Goal: Task Accomplishment & Management: Manage account settings

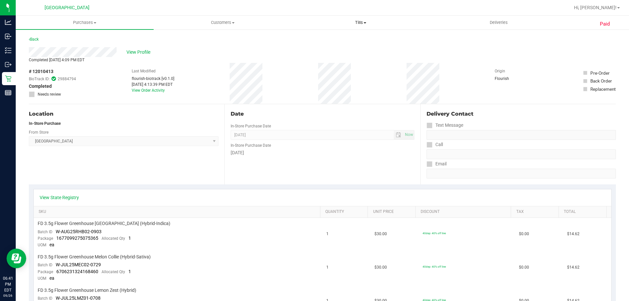
click at [364, 28] on uib-tab-heading "Tills Manage tills Reconcile e-payments" at bounding box center [360, 22] width 137 height 13
click at [323, 39] on span "Manage tills" at bounding box center [314, 40] width 44 height 6
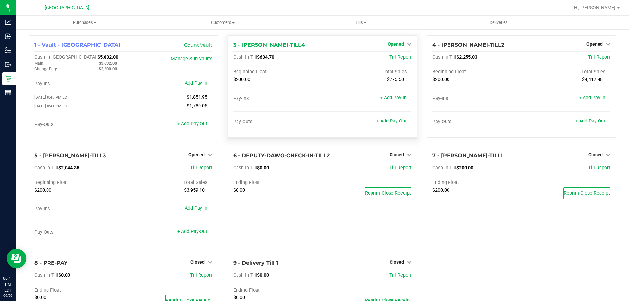
click at [399, 46] on span "Opened" at bounding box center [396, 43] width 16 height 5
click at [388, 58] on link "Close Till" at bounding box center [397, 57] width 18 height 5
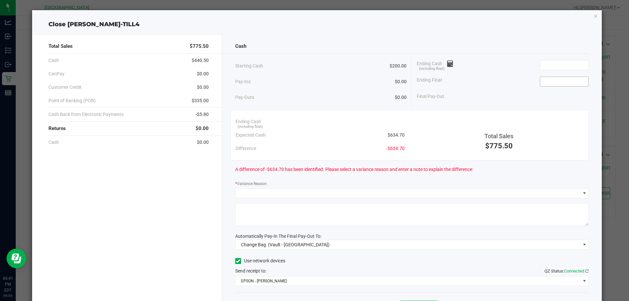
click at [565, 84] on input at bounding box center [564, 81] width 48 height 9
type input "$200.00"
click at [332, 96] on div "Pay-Outs $0.00" at bounding box center [321, 97] width 172 height 18
click at [594, 15] on icon "button" at bounding box center [596, 16] width 5 height 8
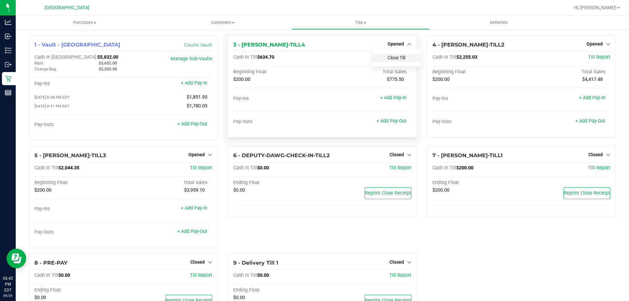
click at [397, 57] on link "Close Till" at bounding box center [397, 57] width 18 height 5
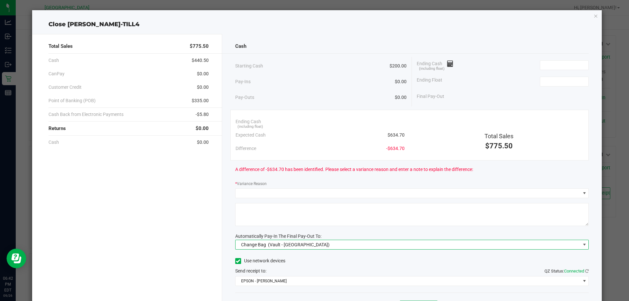
click at [269, 244] on span "(Vault - [GEOGRAPHIC_DATA])" at bounding box center [299, 244] width 62 height 5
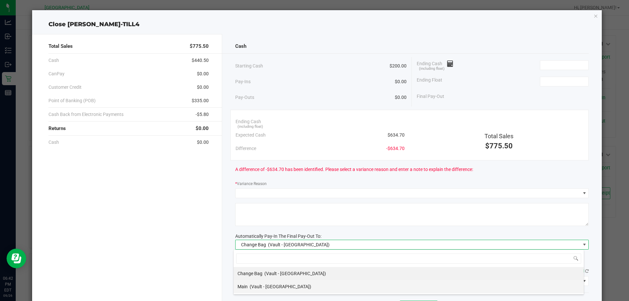
click at [256, 287] on span "(Vault - [GEOGRAPHIC_DATA])" at bounding box center [281, 286] width 62 height 5
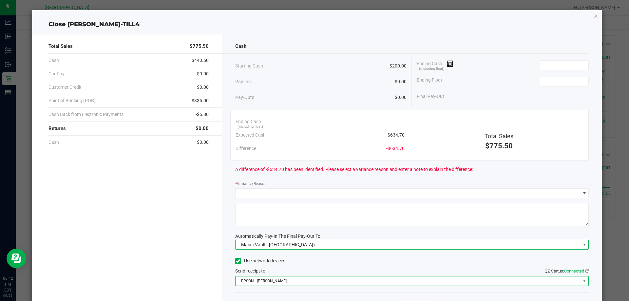
click at [275, 280] on span "EPSON - [PERSON_NAME]" at bounding box center [408, 281] width 345 height 9
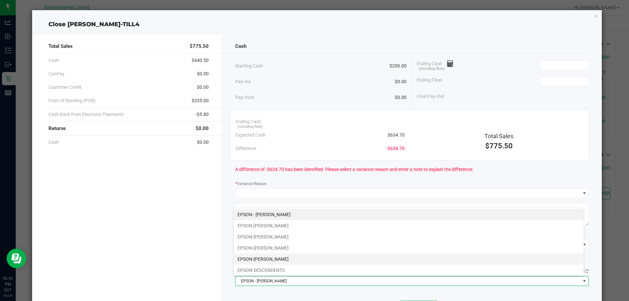
click at [278, 259] on li "EPSON-[PERSON_NAME]" at bounding box center [409, 259] width 350 height 11
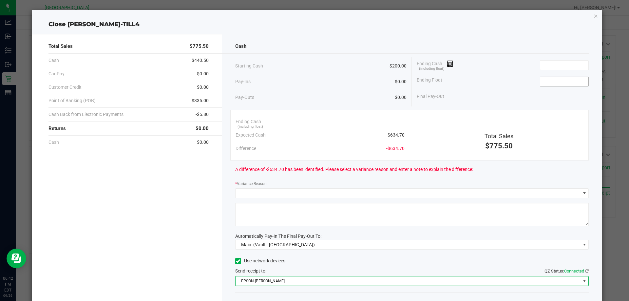
click at [553, 84] on input at bounding box center [564, 81] width 48 height 9
type input "$200.00"
click at [549, 65] on input at bounding box center [564, 65] width 48 height 9
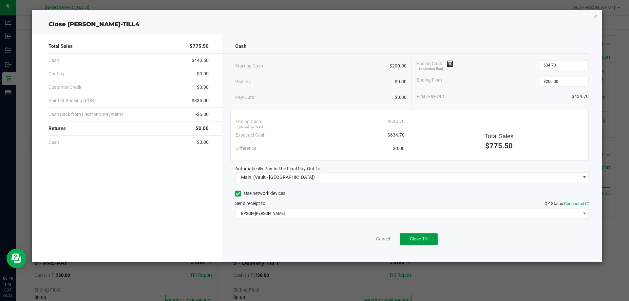
type input "$634.70"
click at [418, 239] on span "Close Till" at bounding box center [419, 238] width 18 height 5
click at [373, 240] on link "Dismiss" at bounding box center [369, 239] width 16 height 7
